Goal: Transaction & Acquisition: Purchase product/service

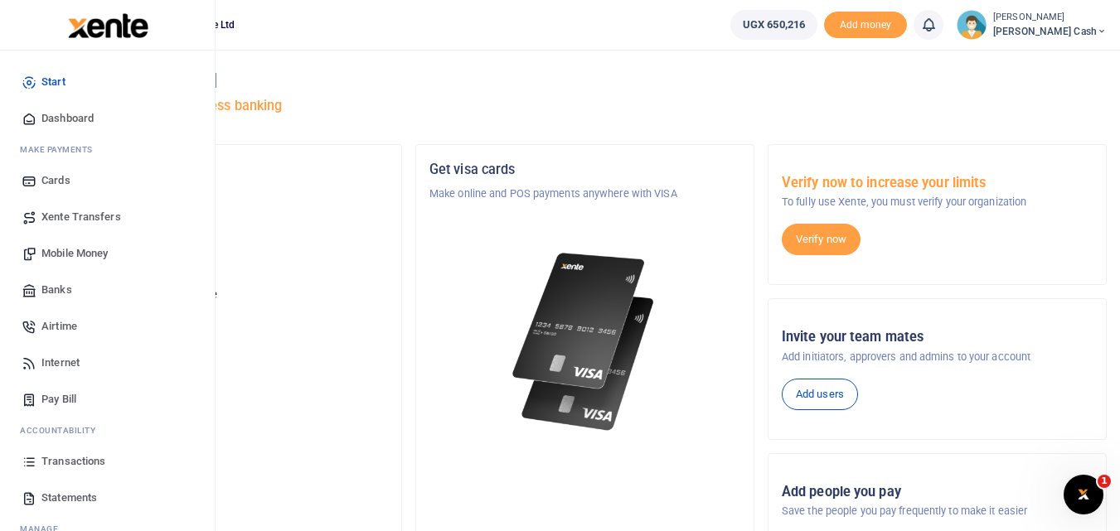
click at [61, 250] on span "Mobile Money" at bounding box center [74, 253] width 66 height 17
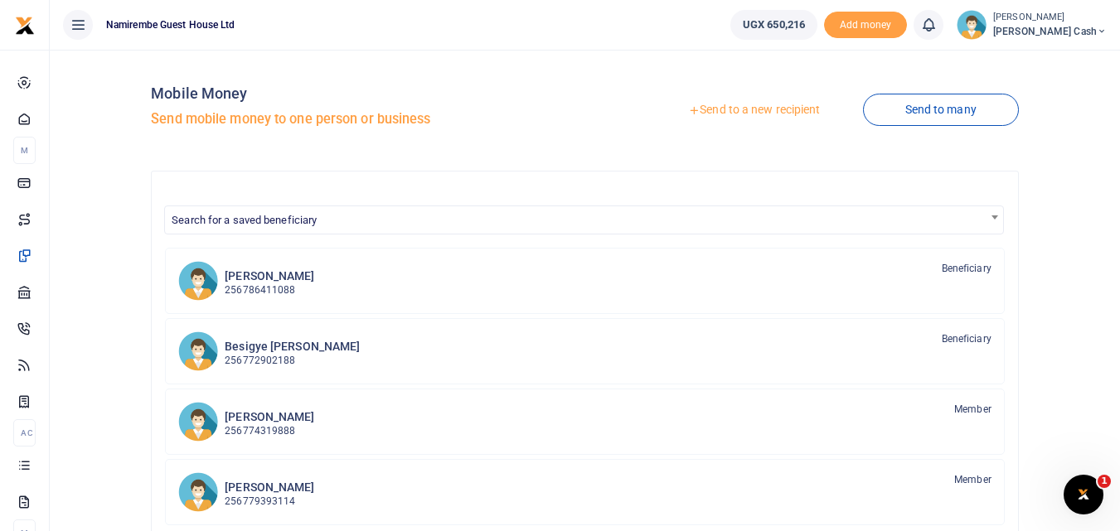
click at [770, 104] on link "Send to a new recipient" at bounding box center [754, 110] width 216 height 30
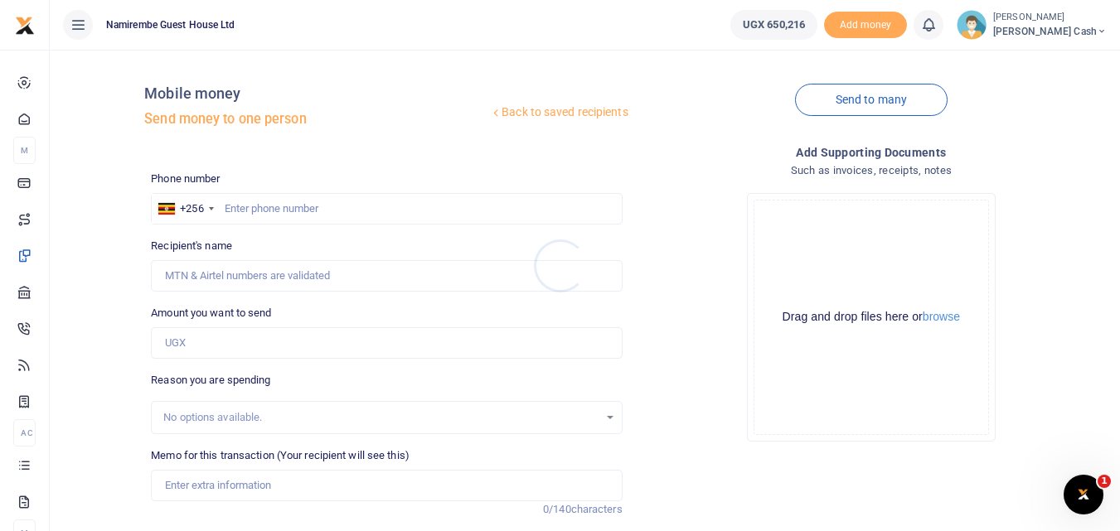
click at [245, 206] on div at bounding box center [560, 265] width 1120 height 531
click at [242, 206] on input "text" at bounding box center [386, 208] width 471 height 31
click at [238, 206] on input "text" at bounding box center [386, 208] width 471 height 31
type input "0772508937"
type input "Paul Ssembiro"
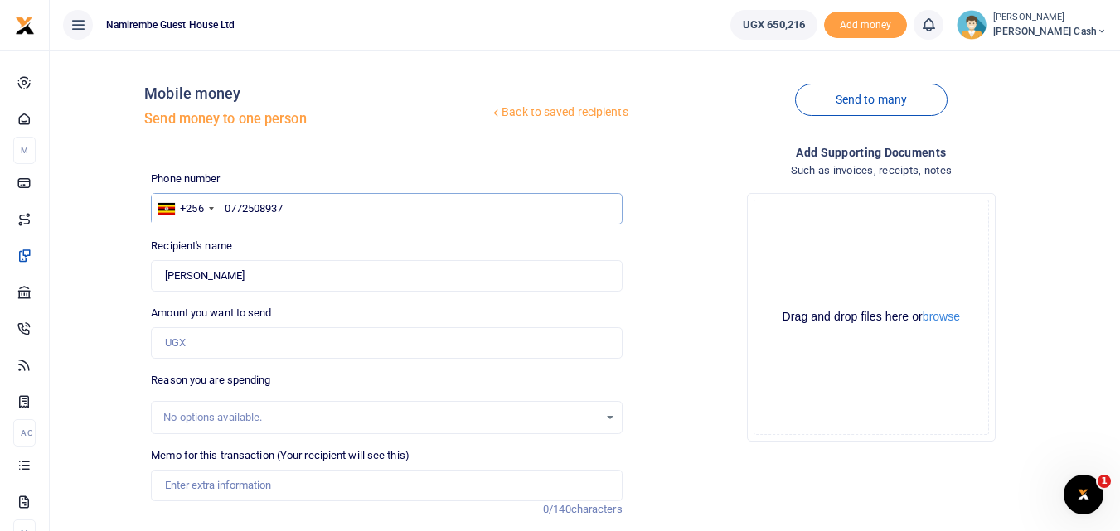
type input "0772508937"
click at [172, 340] on input "Amount you want to send" at bounding box center [386, 342] width 471 height 31
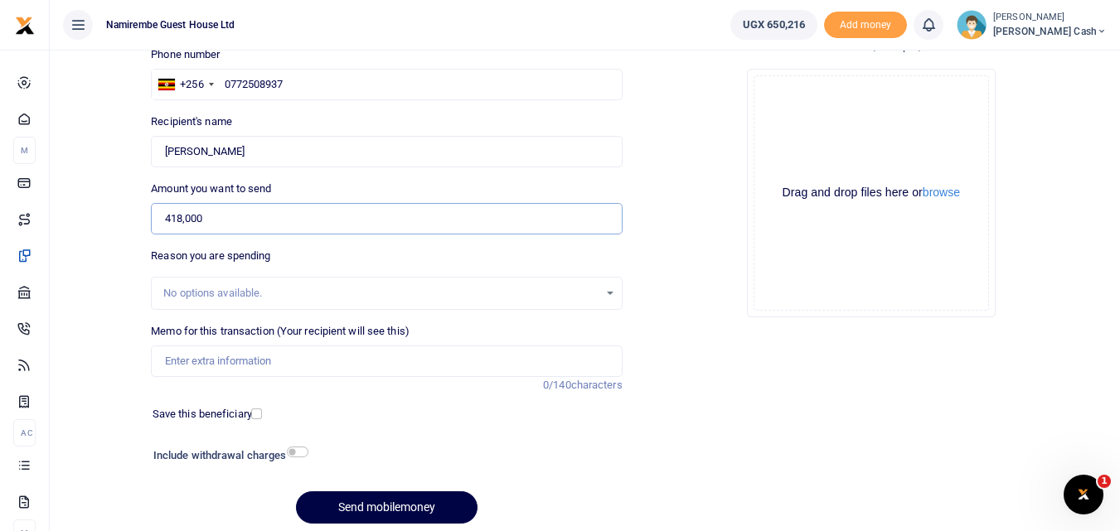
scroll to position [187, 0]
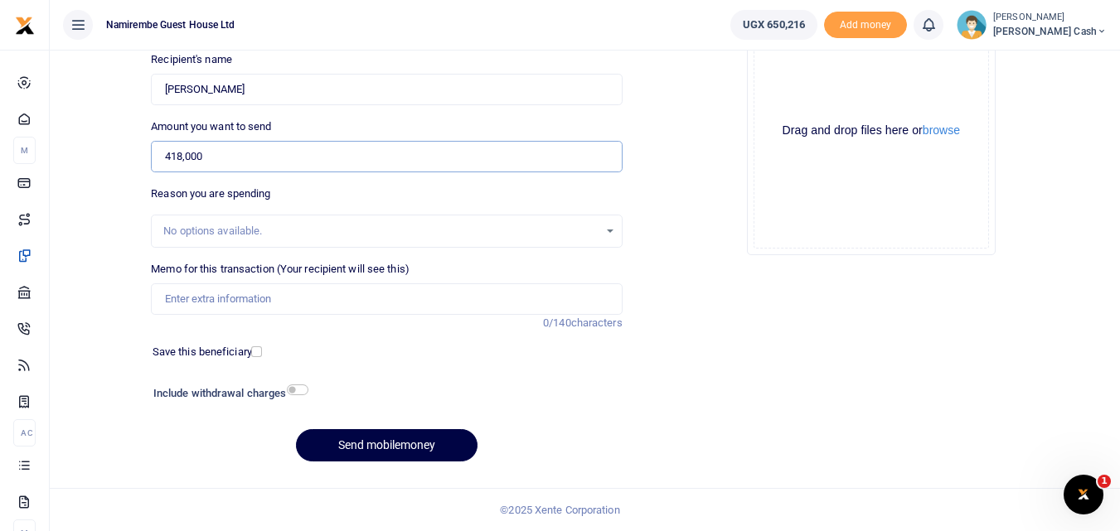
type input "418,000"
click at [204, 303] on input "Memo for this transaction (Your recipient will see this)" at bounding box center [386, 298] width 471 height 31
type input "Being payment for refund"
click at [297, 387] on input "checkbox" at bounding box center [298, 390] width 22 height 11
checkbox input "true"
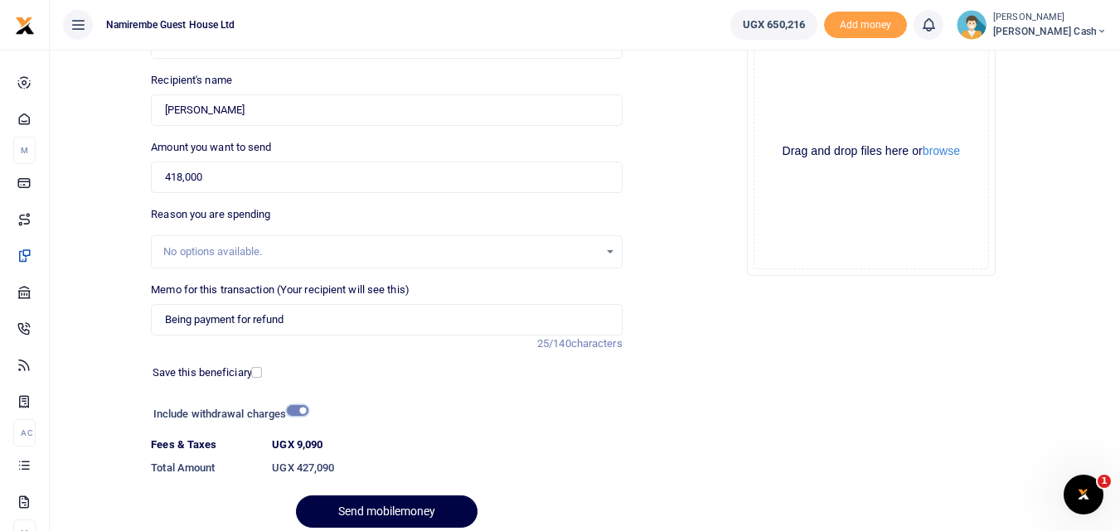
scroll to position [232, 0]
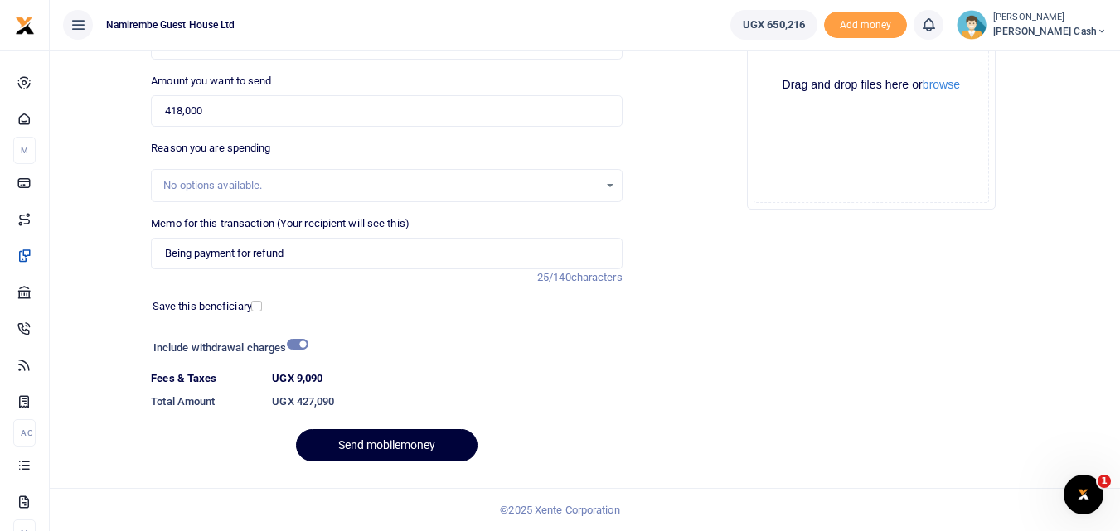
click at [370, 439] on button "Send mobilemoney" at bounding box center [387, 445] width 182 height 32
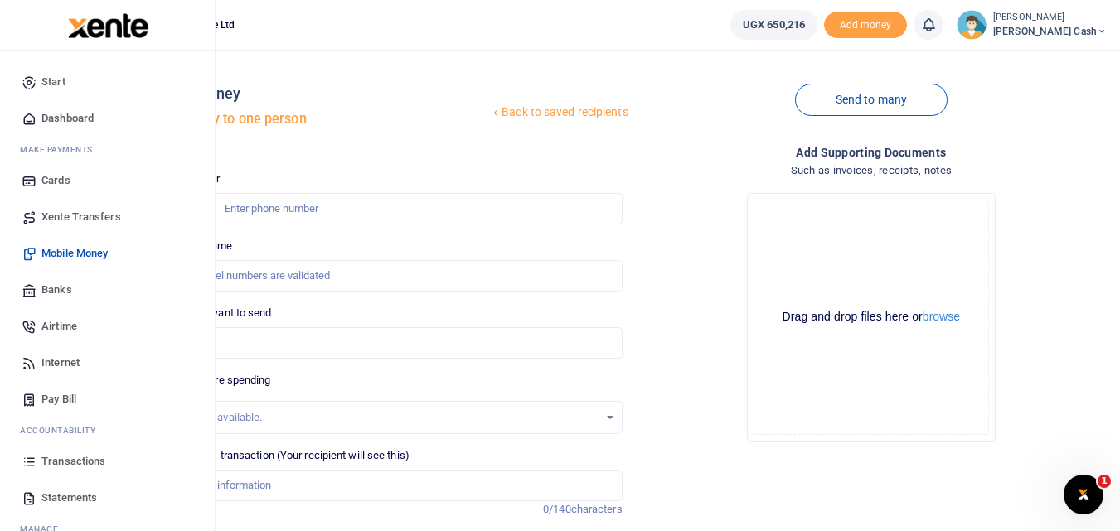
click at [73, 463] on span "Transactions" at bounding box center [73, 461] width 64 height 17
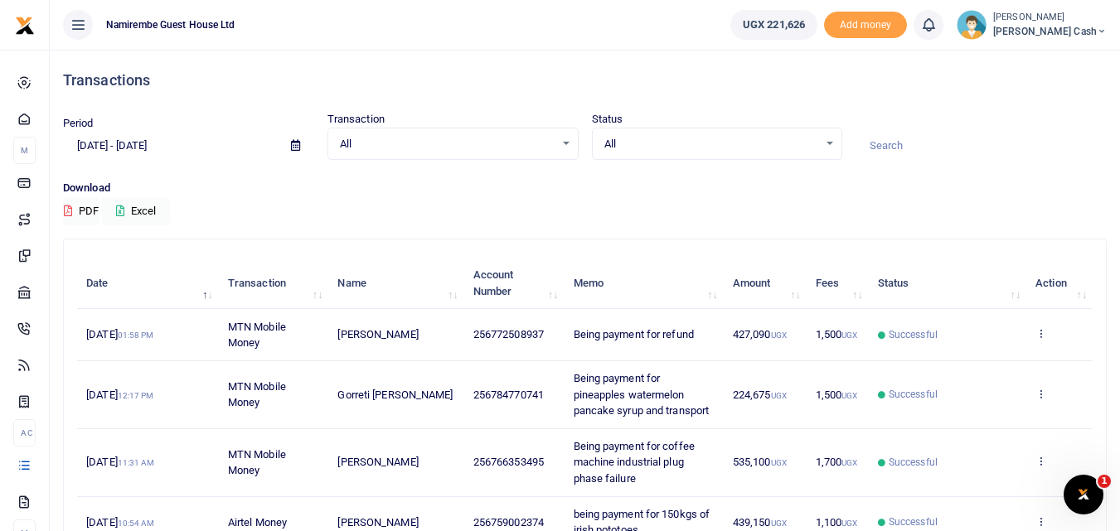
click at [805, 26] on span "UGX 221,626" at bounding box center [774, 25] width 62 height 17
